Goal: Use online tool/utility: Use online tool/utility

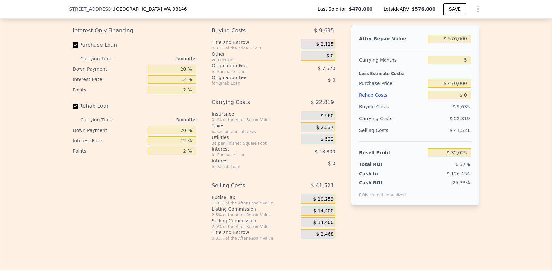
scroll to position [986, 0]
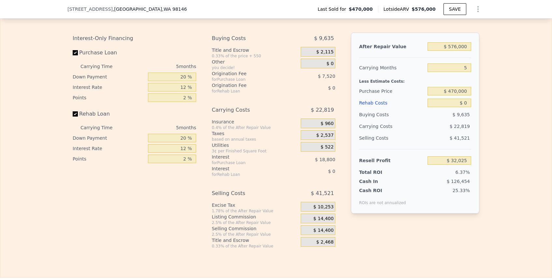
click at [448, 52] on div "$ 576,000" at bounding box center [449, 47] width 44 height 12
click at [450, 47] on input "$ 576,000" at bounding box center [449, 46] width 44 height 8
type input "$ 0"
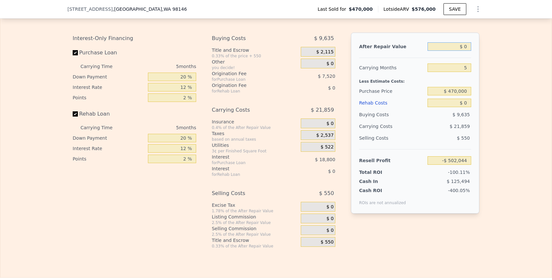
type input "-$ 502,044"
type input "$ 9"
type input "-$ 502,035"
type input "$ 90"
type input "-$ 501,960"
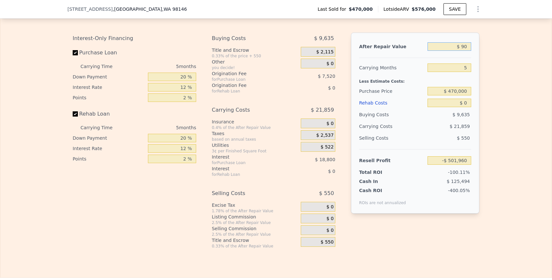
type input "$ 900"
type input "-$ 501,211"
type input "$ 9,000"
type input "-$ 493,699"
type input "$ 90,000"
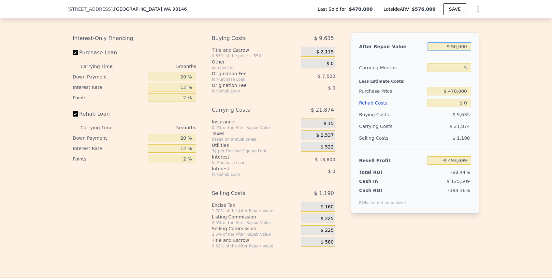
type input "-$ 418,596"
type input "$ 900,000"
type input "$ 332,439"
type input "$ 900,000"
click at [438, 68] on input "5" at bounding box center [449, 68] width 44 height 8
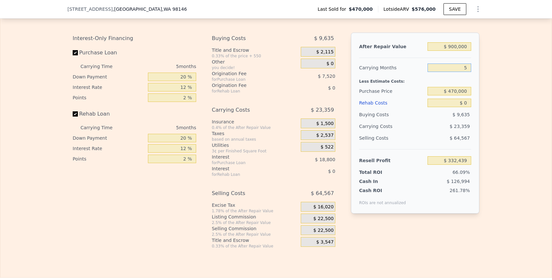
click at [438, 68] on input "5" at bounding box center [449, 68] width 44 height 8
click at [453, 91] on input "$ 470,000" at bounding box center [449, 91] width 44 height 8
type input "$ 525,000"
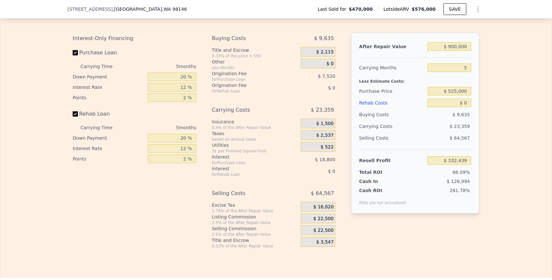
click at [461, 79] on div "Less Estimate Costs:" at bounding box center [415, 80] width 112 height 12
type input "$ 274,176"
click at [462, 102] on input "$ 0" at bounding box center [449, 103] width 44 height 8
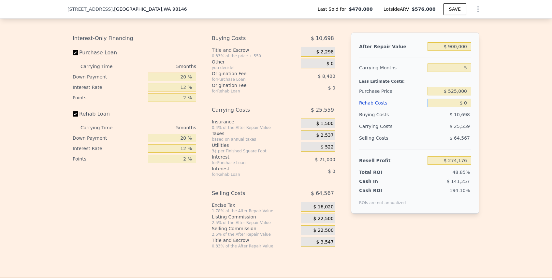
type input "$ 1"
type input "$ 274,175"
type input "$ 10"
type input "$ 274,166"
type input "$ 100"
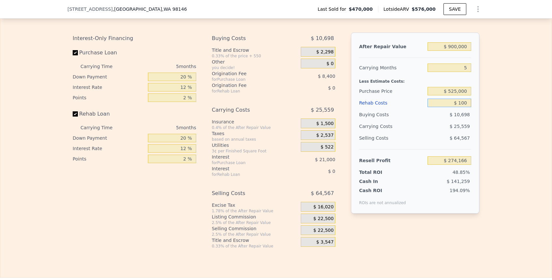
type input "$ 274,069"
type input "$ 1,000"
type input "$ 273,120"
type input "$ 10,000"
type input "$ 263,616"
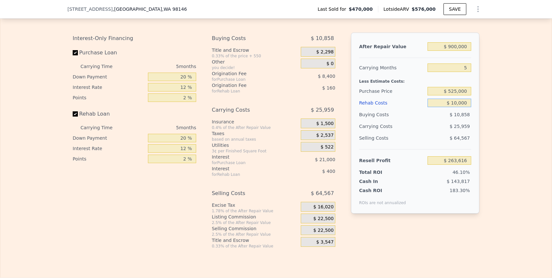
type input "$ 100,000"
type input "$ 168,576"
click at [493, 102] on div "Edit the assumptions in yellow boxes. Input profit to calculate an offer price.…" at bounding box center [275, 128] width 551 height 242
click at [415, 140] on div "Selling Costs" at bounding box center [392, 138] width 66 height 12
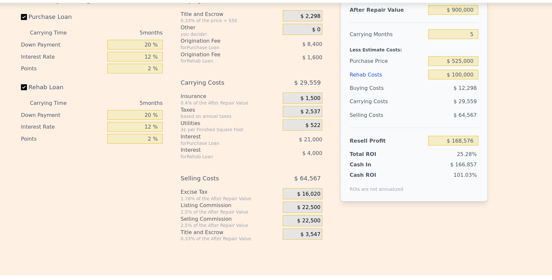
scroll to position [1005, 0]
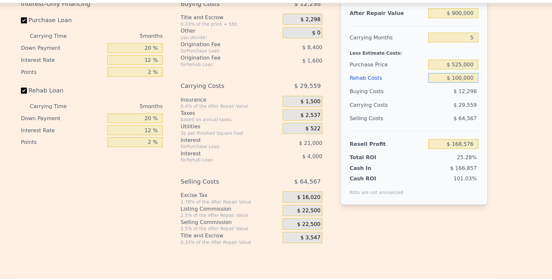
click at [454, 84] on input "$ 100,000" at bounding box center [449, 83] width 44 height 8
type input "$ 11"
type input "$ 274,165"
type input "$ 13"
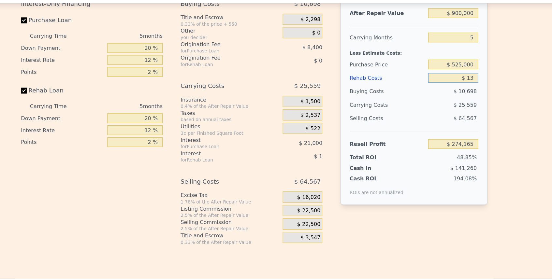
type input "$ 274,163"
type input "$ 130"
type input "$ 274,039"
type input "$ 1,300"
type input "$ 272,805"
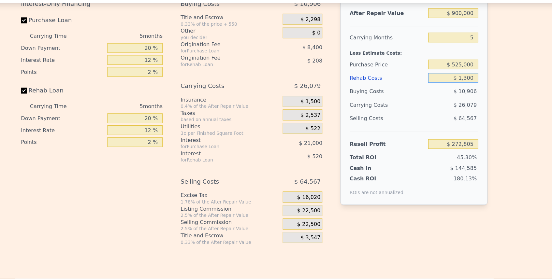
type input "$ 13,000"
type input "$ 260,448"
type input "$ 130,000"
type input "$ 136,896"
type input "$ 130,000"
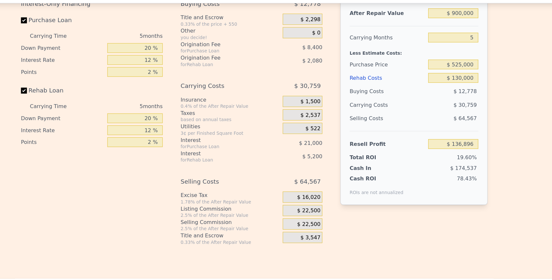
click at [409, 82] on div "Rehab Costs" at bounding box center [392, 84] width 66 height 12
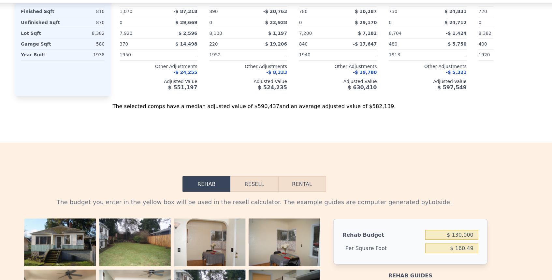
scroll to position [930, 0]
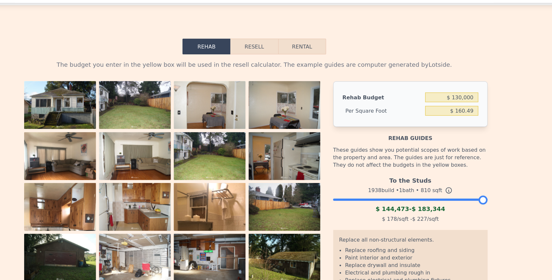
click at [278, 52] on button "Resell" at bounding box center [275, 57] width 41 height 14
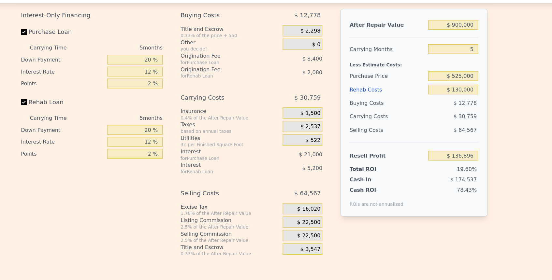
scroll to position [997, 0]
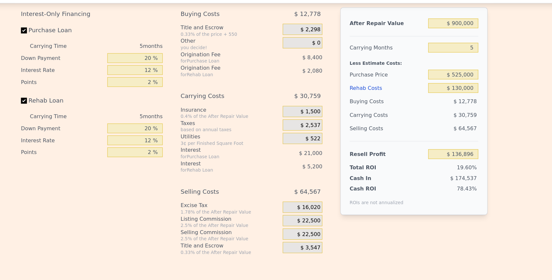
click at [322, 207] on span "$ 22,500" at bounding box center [323, 209] width 20 height 6
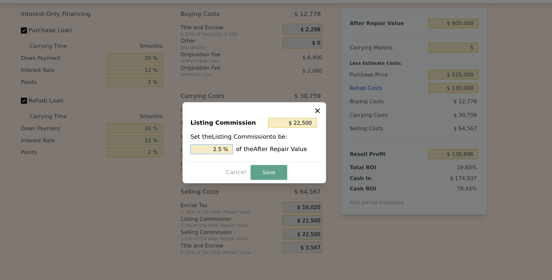
click at [235, 147] on input "2.5 %" at bounding box center [238, 146] width 37 height 8
type input "$ 9,000"
type input "1 %"
click at [284, 161] on button "Save" at bounding box center [289, 166] width 32 height 13
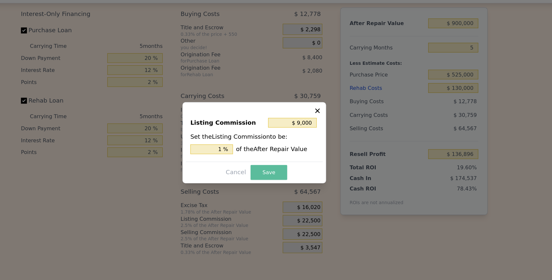
type input "$ 150,396"
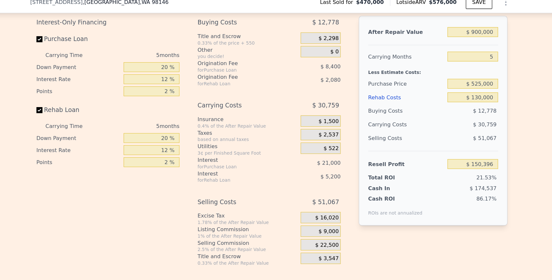
scroll to position [996, 0]
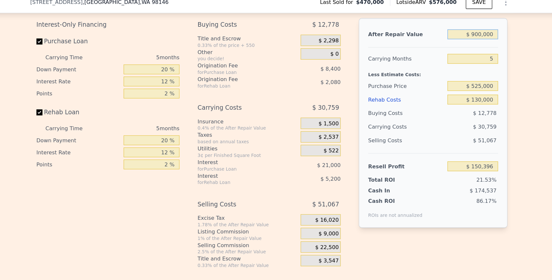
click at [457, 35] on input "$ 900,000" at bounding box center [449, 37] width 44 height 8
type input "$ 89"
type input "-$ 697,503"
type input "$ 895"
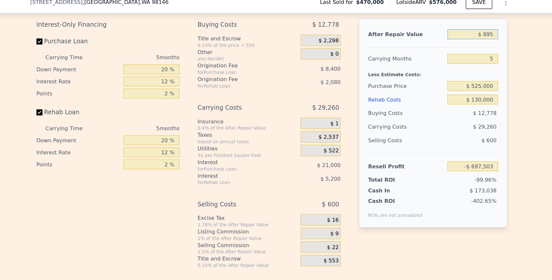
type input "-$ 696,743"
type input "$ 8,950"
type input "-$ 689,155"
type input "$ 89,500"
type input "-$ 613,260"
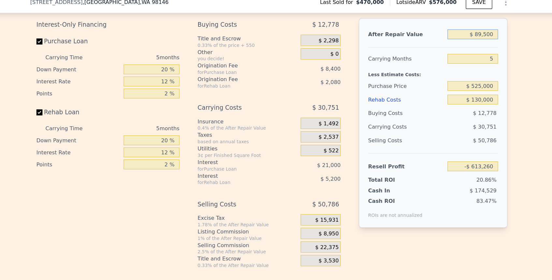
type input "$ 895,000"
type input "$ 145,685"
click at [478, 49] on div "After Repair Value $ 895,000 Carrying Months 5 Less Estimate Costs: Purchase Pr…" at bounding box center [415, 113] width 128 height 181
type input "$ 576,000"
type input "$ 0"
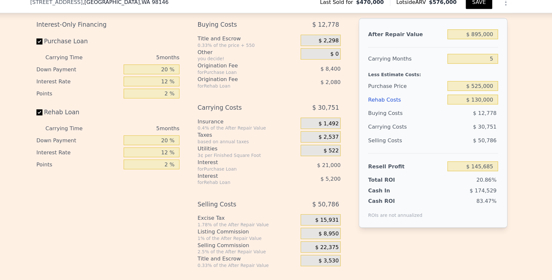
type input "$ 32,025"
click at [441, 39] on input "$ 576,000" at bounding box center [449, 37] width 44 height 8
type input "$ 90"
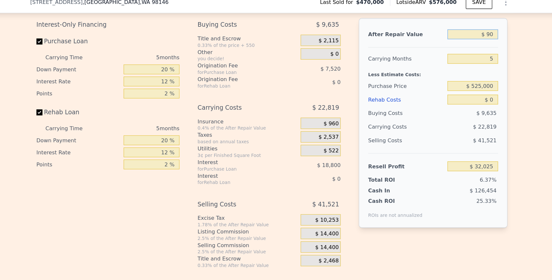
type input "-$ 501,960"
type input "$ 900"
type input "-$ 501,211"
type input "$ 9,000"
type input "-$ 493,699"
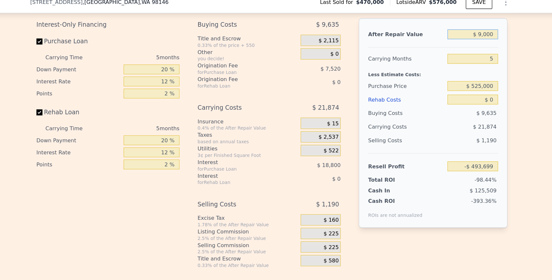
type input "$ 90,000"
type input "-$ 418,596"
type input "$ 900,000"
type input "$ 332,439"
type input "$ 900,000"
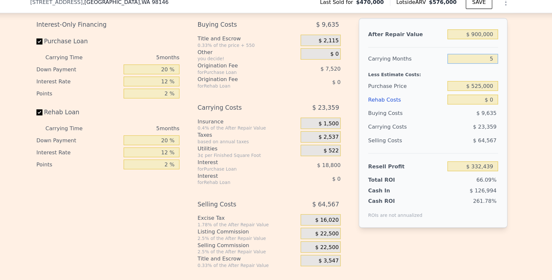
click at [450, 60] on input "5" at bounding box center [449, 58] width 44 height 8
click at [453, 79] on input "$ 525,000" at bounding box center [449, 81] width 44 height 8
type input "$ 2"
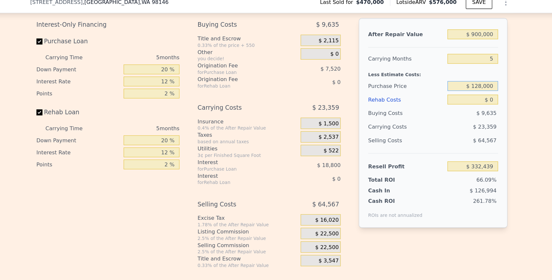
type input "$ 128,000"
click at [452, 90] on input "$ 0" at bounding box center [449, 93] width 44 height 8
type input "$ 694,730"
click at [452, 90] on input "$ 0" at bounding box center [449, 93] width 44 height 8
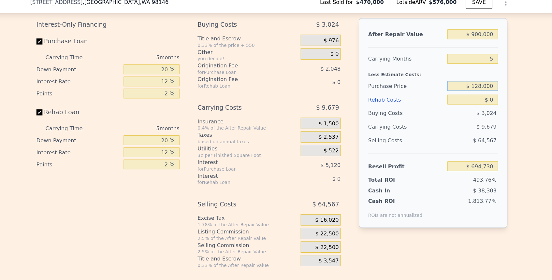
click at [453, 79] on input "$ 128,000" at bounding box center [449, 81] width 44 height 8
type input "$ 535,000"
click at [456, 90] on input "$ 0" at bounding box center [449, 93] width 44 height 8
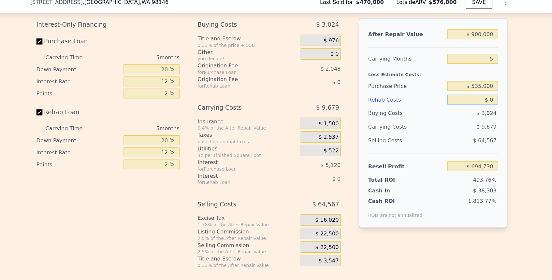
type input "$ 263,582"
click at [456, 90] on input "$ 0" at bounding box center [449, 93] width 44 height 8
type input "$ 12"
type input "$ 263,570"
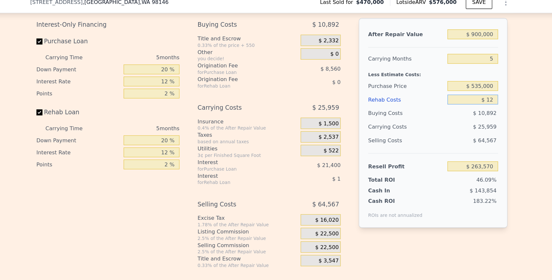
type input "$ 128"
type input "$ 263,447"
type input "$ 1,280"
type input "$ 262,232"
type input "$ 12,800"
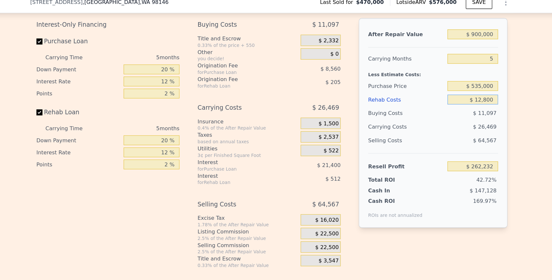
type input "$ 250,067"
type input "$ 128,000"
type input "$ 128,414"
type input "$ 128,000"
click at [492, 107] on div "Edit the assumptions in yellow boxes. Input profit to calculate an offer price.…" at bounding box center [275, 118] width 551 height 242
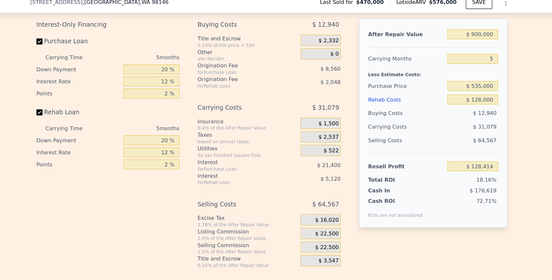
scroll to position [1004, 0]
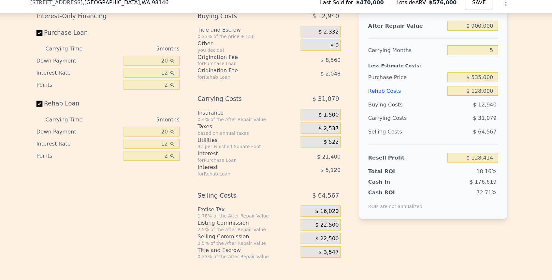
click at [324, 201] on span "$ 22,500" at bounding box center [323, 202] width 20 height 6
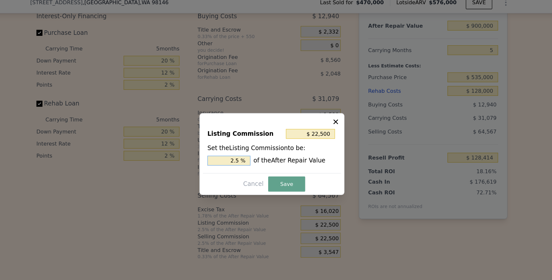
click at [239, 147] on input "2.5 %" at bounding box center [238, 146] width 37 height 8
type input "$ 9,000"
type input "1. %"
type input "$ 13,500"
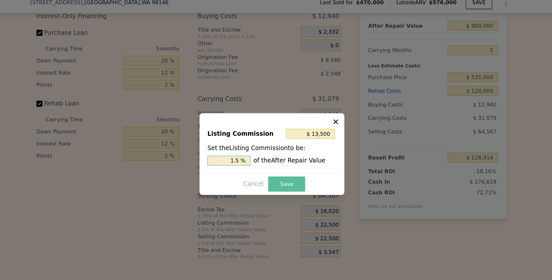
type input "1.5 %"
click at [294, 162] on button "Save" at bounding box center [289, 166] width 32 height 13
type input "$ 137,414"
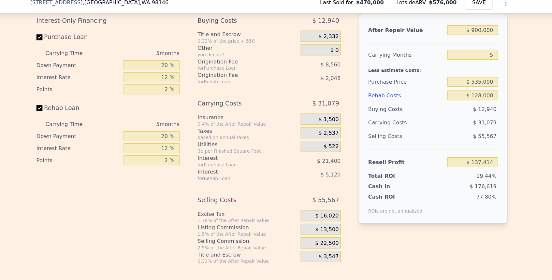
scroll to position [1000, 0]
